Goal: Task Accomplishment & Management: Manage account settings

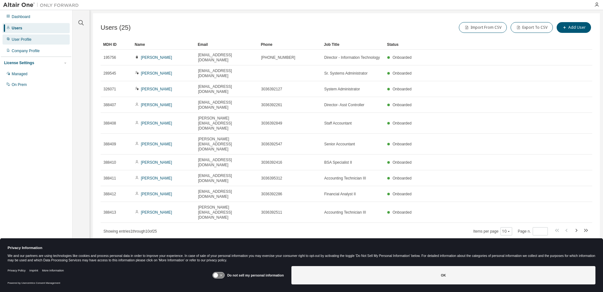
click at [25, 40] on div "User Profile" at bounding box center [22, 39] width 20 height 5
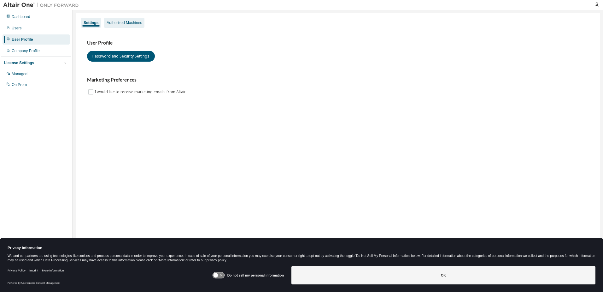
click at [120, 23] on div "Authorized Machines" at bounding box center [124, 22] width 35 height 5
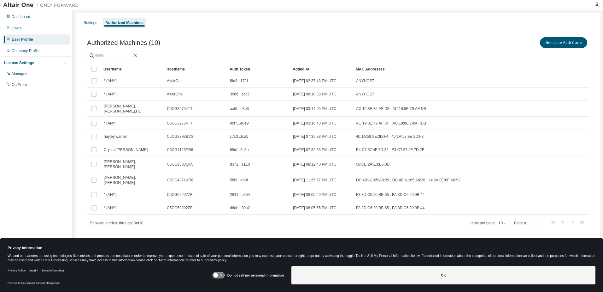
click at [239, 37] on div "Authorized Machines (10) Generate Auth Code" at bounding box center [338, 42] width 502 height 13
